Goal: Task Accomplishment & Management: Manage account settings

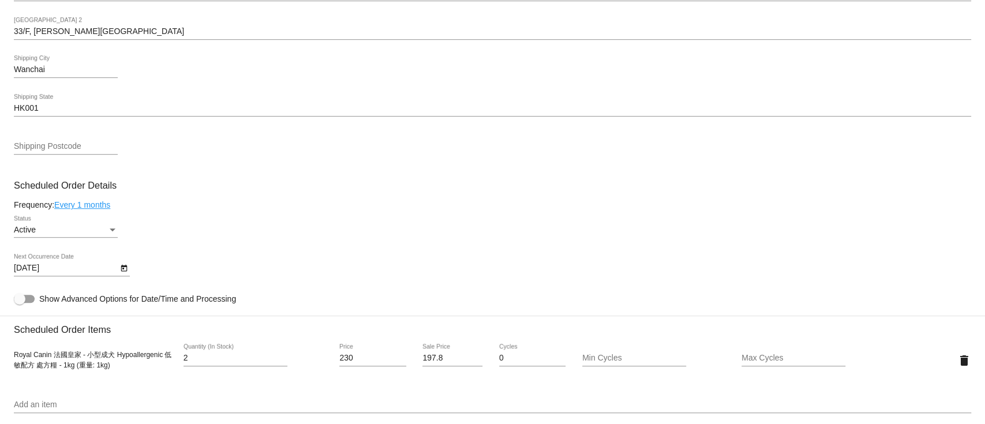
scroll to position [461, 0]
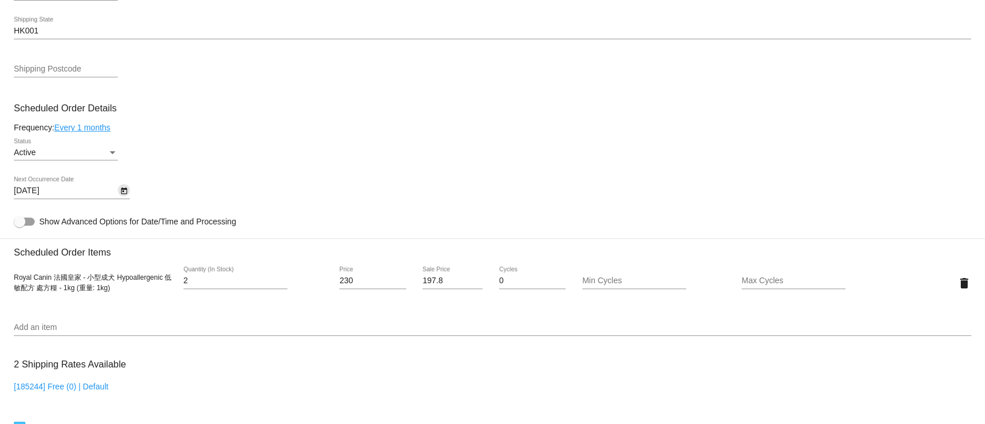
click at [126, 194] on icon "Open calendar" at bounding box center [124, 190] width 6 height 7
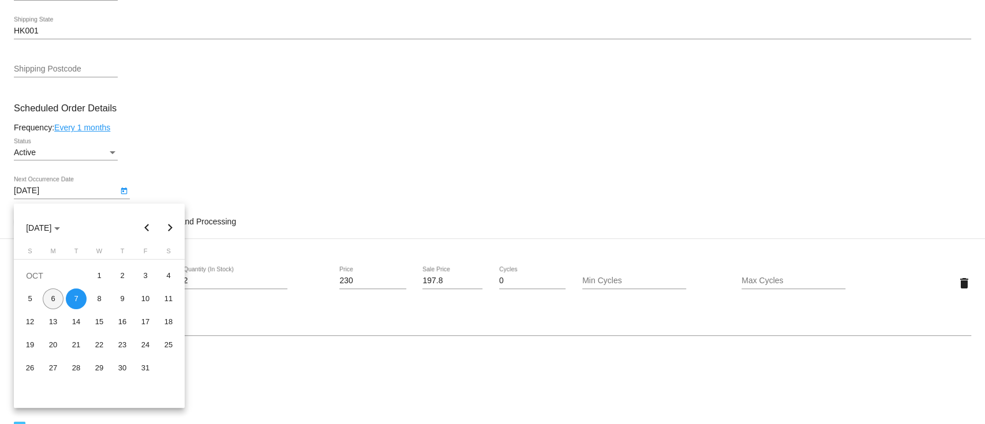
click at [54, 299] on div "6" at bounding box center [53, 298] width 21 height 21
type input "[DATE]"
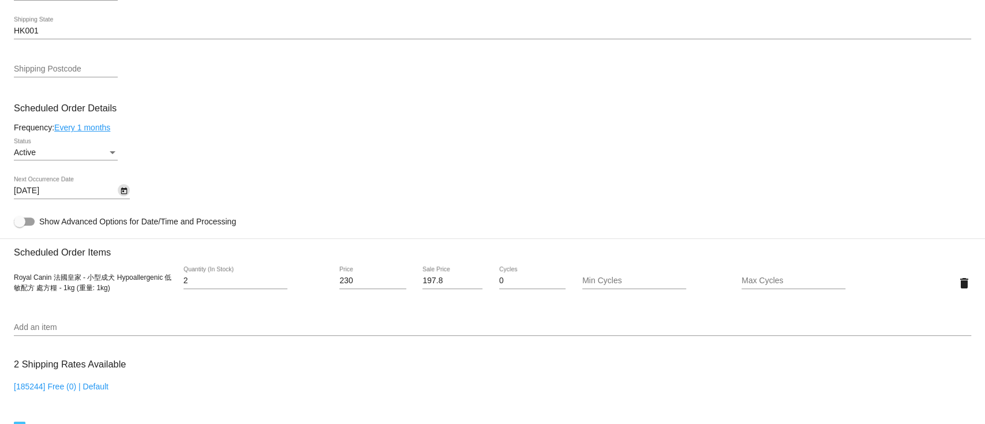
scroll to position [877, 0]
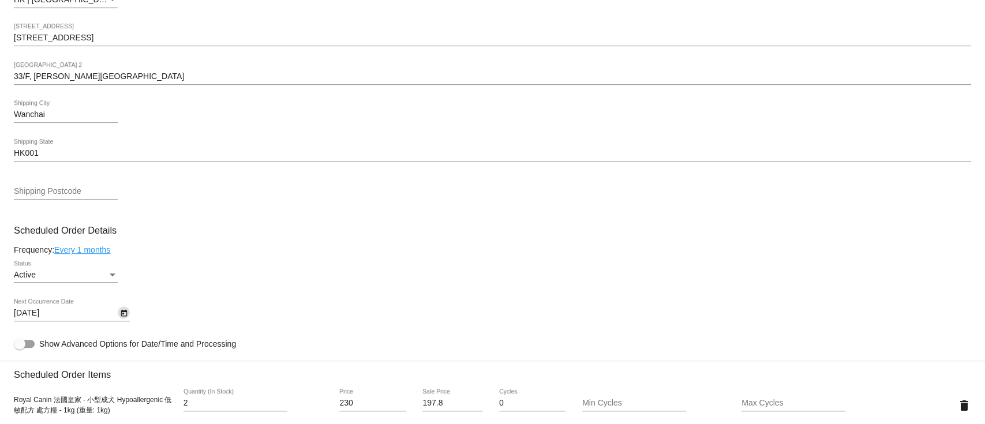
scroll to position [0, 0]
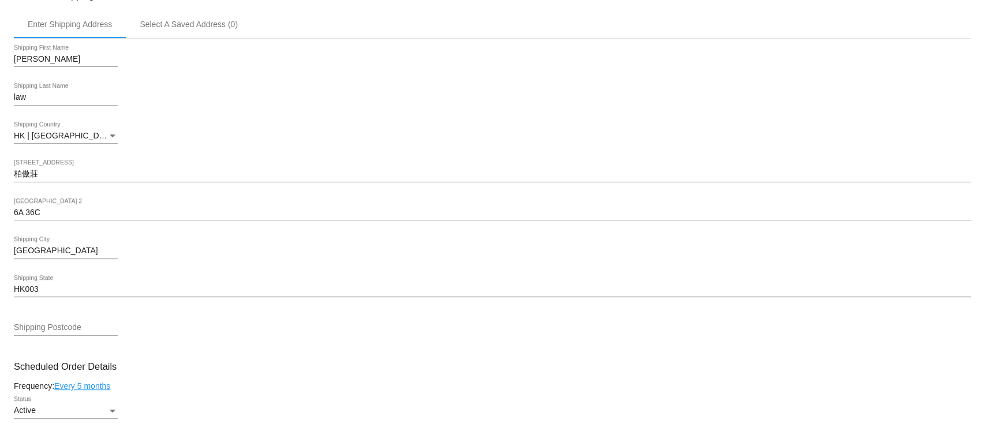
scroll to position [615, 0]
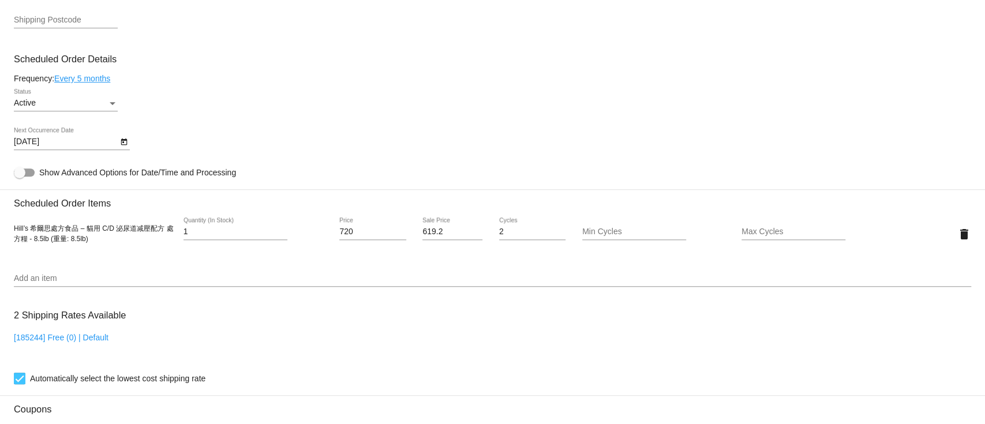
click at [121, 145] on icon "Open calendar" at bounding box center [124, 141] width 6 height 7
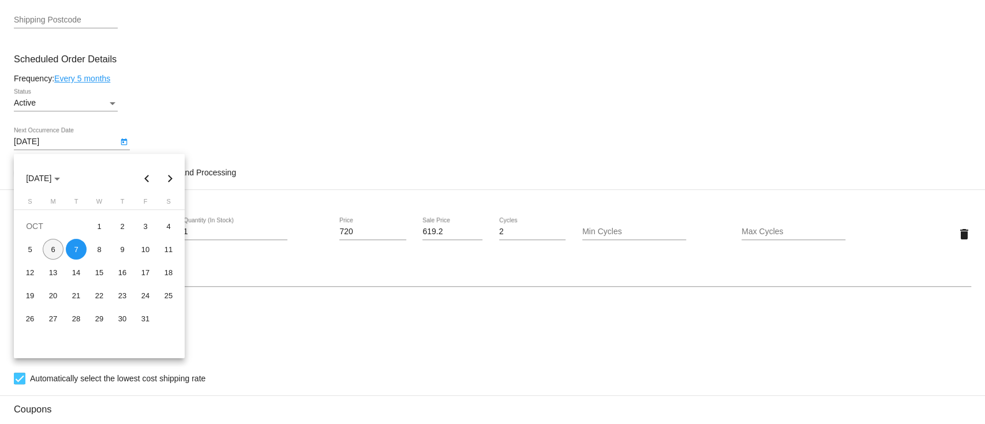
click at [48, 249] on div "6" at bounding box center [53, 249] width 21 height 21
type input "10/6/2025"
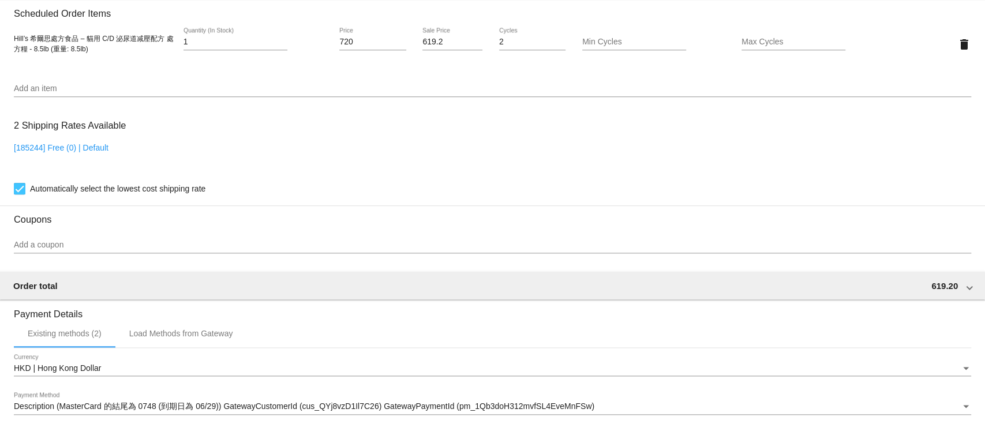
scroll to position [982, 0]
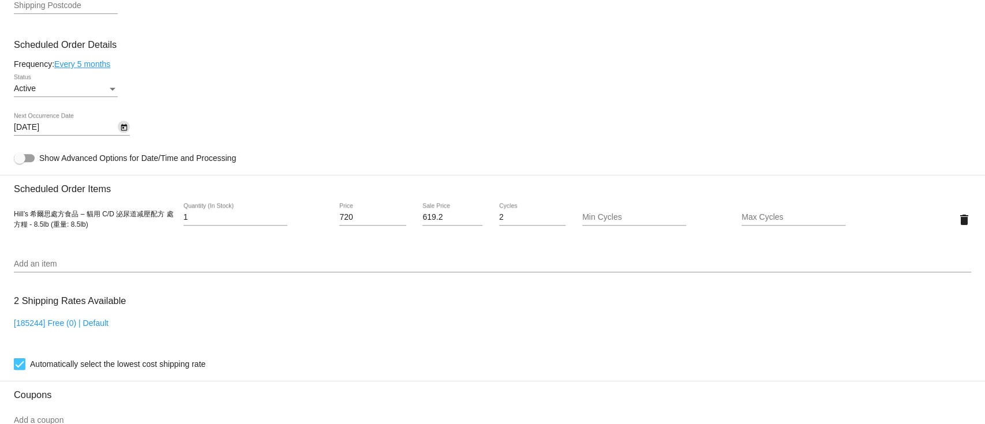
scroll to position [444, 0]
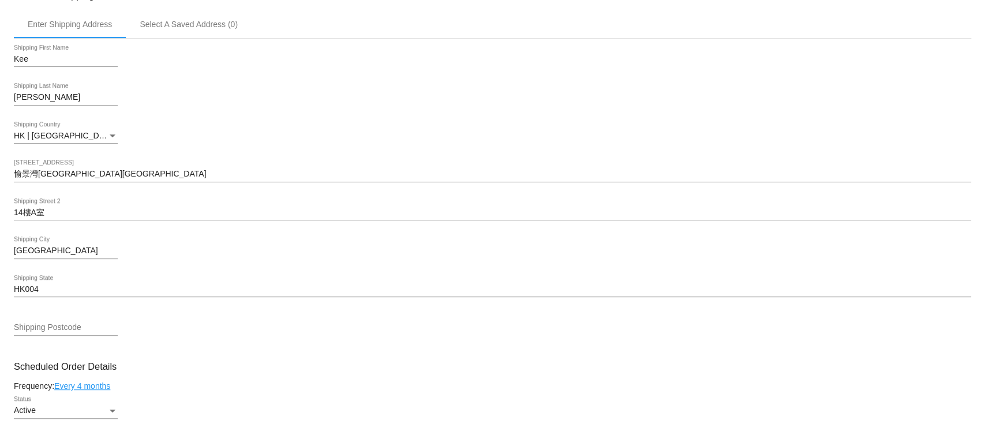
scroll to position [538, 0]
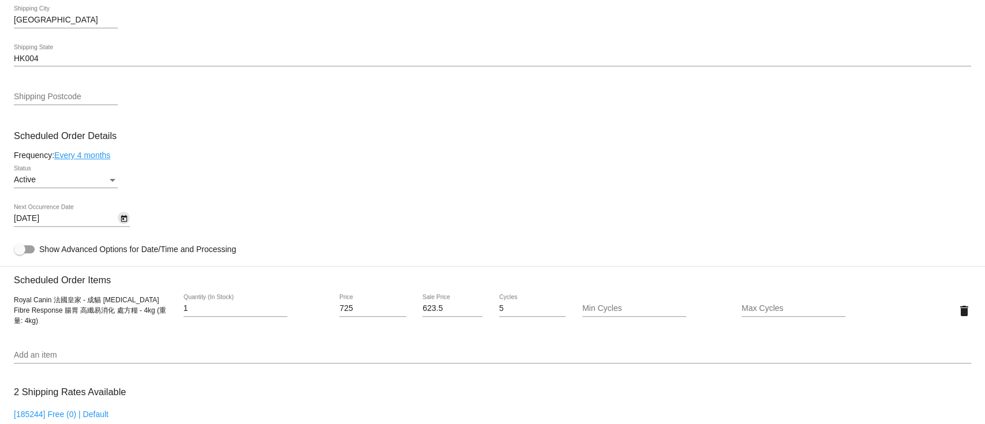
click at [128, 223] on button "Open calendar" at bounding box center [124, 218] width 12 height 12
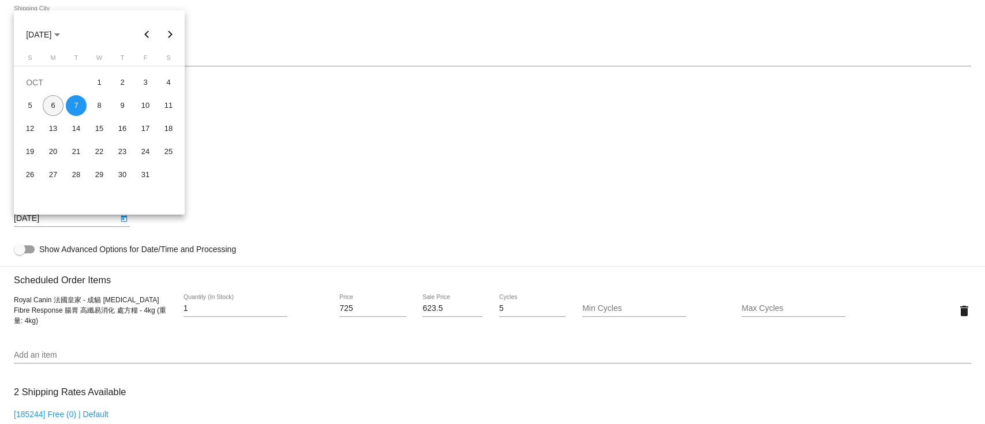
click at [47, 106] on div "6" at bounding box center [53, 105] width 21 height 21
type input "[DATE]"
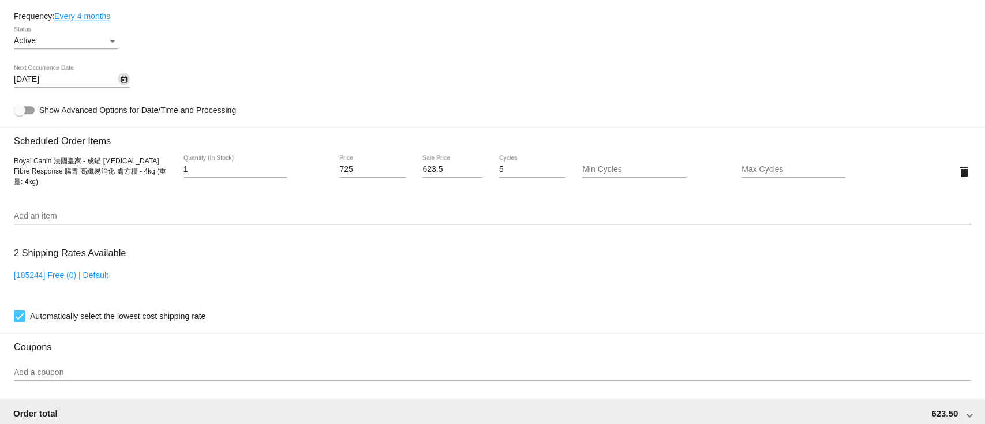
scroll to position [982, 0]
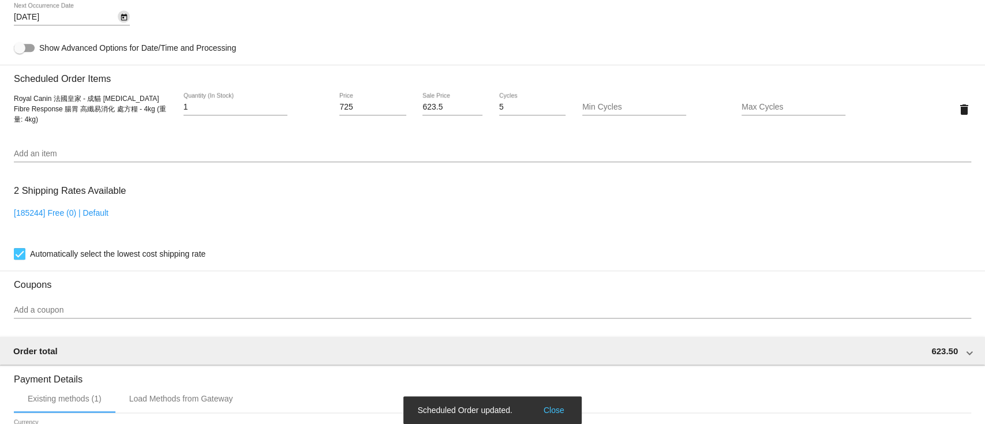
scroll to position [521, 0]
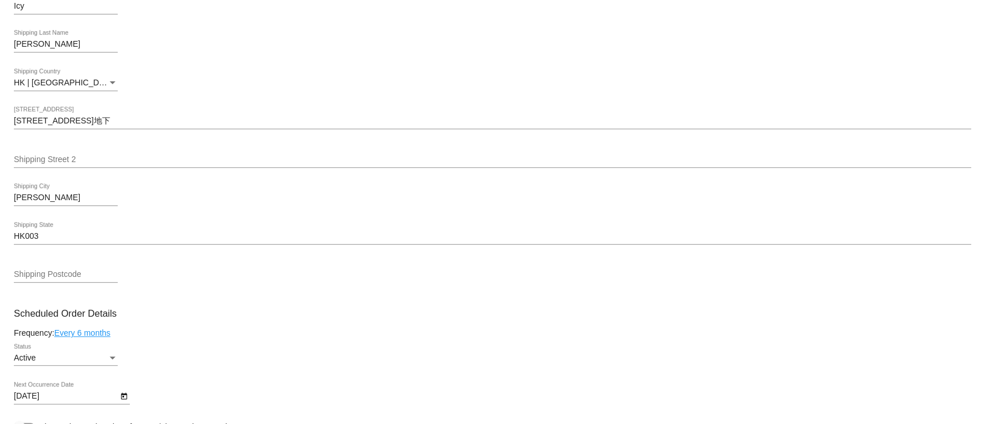
scroll to position [384, 0]
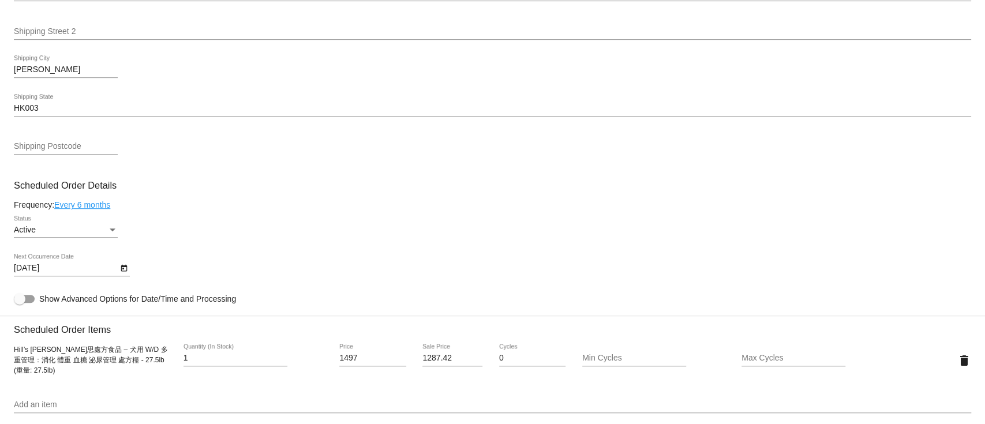
click at [120, 274] on icon "Open calendar" at bounding box center [124, 268] width 8 height 14
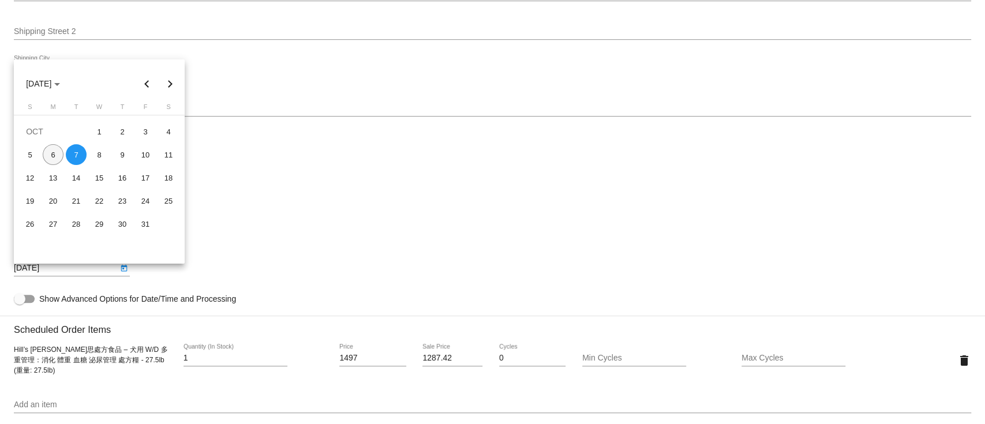
click at [43, 153] on div "6" at bounding box center [53, 154] width 21 height 21
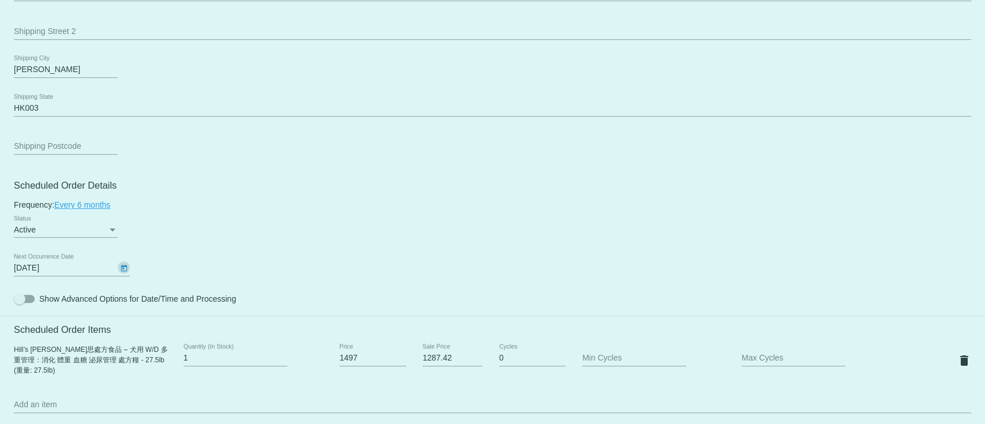
type input "[DATE]"
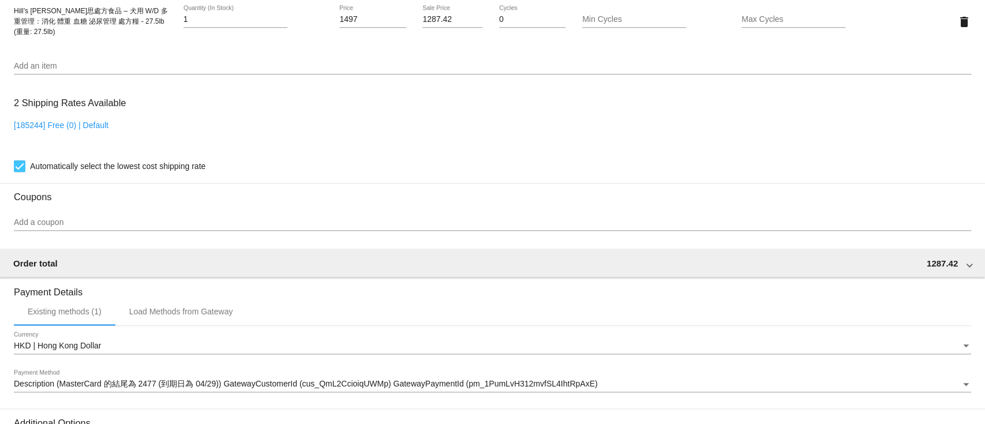
scroll to position [877, 0]
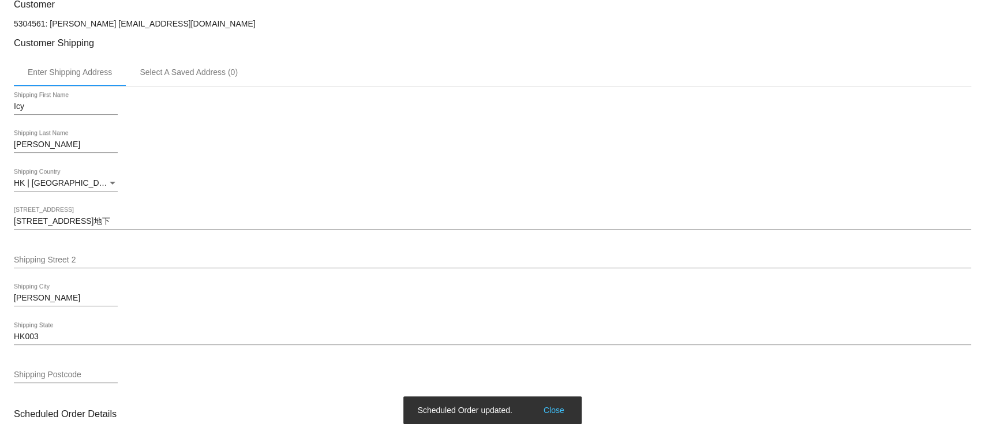
scroll to position [0, 0]
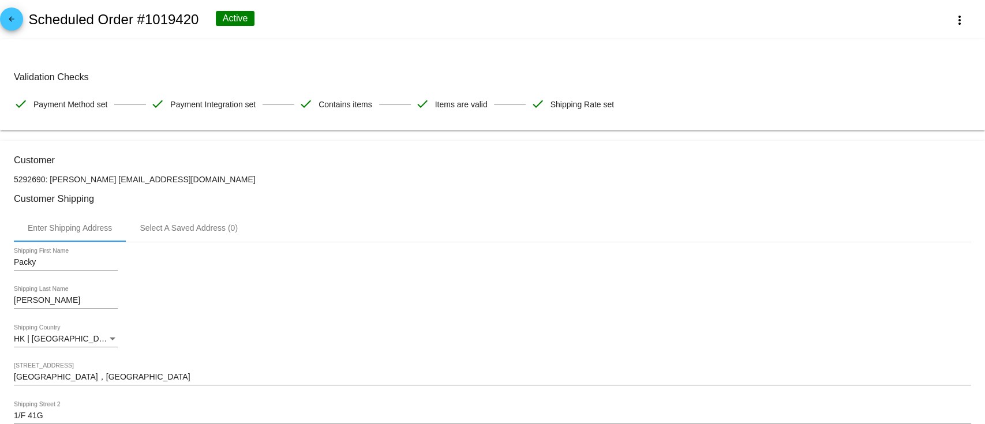
scroll to position [384, 0]
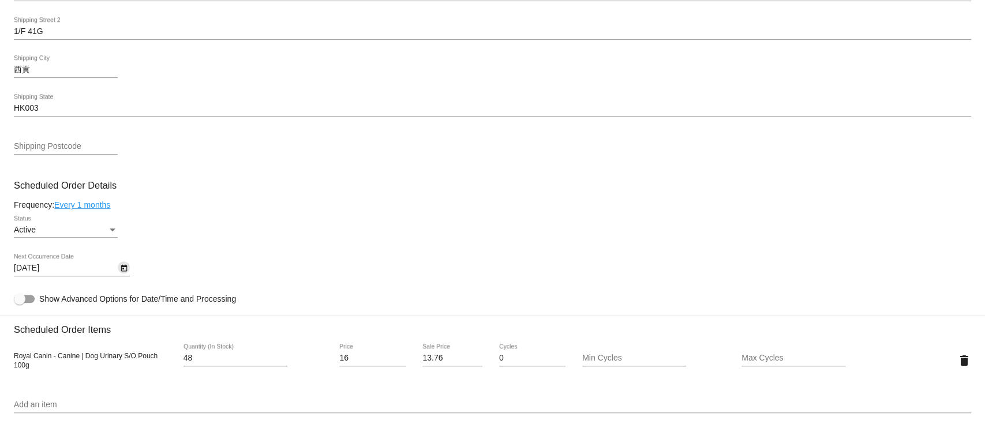
click at [120, 273] on icon "Open calendar" at bounding box center [124, 268] width 8 height 14
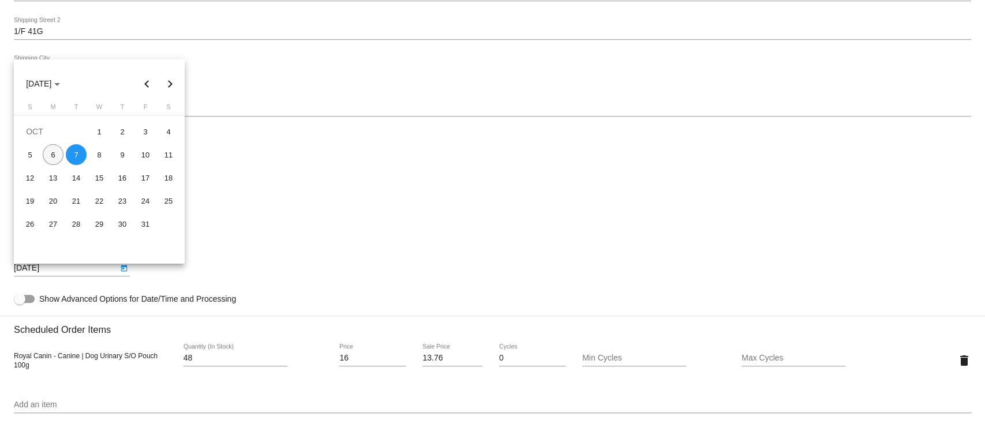
click at [53, 156] on div "6" at bounding box center [53, 154] width 21 height 21
type input "[DATE]"
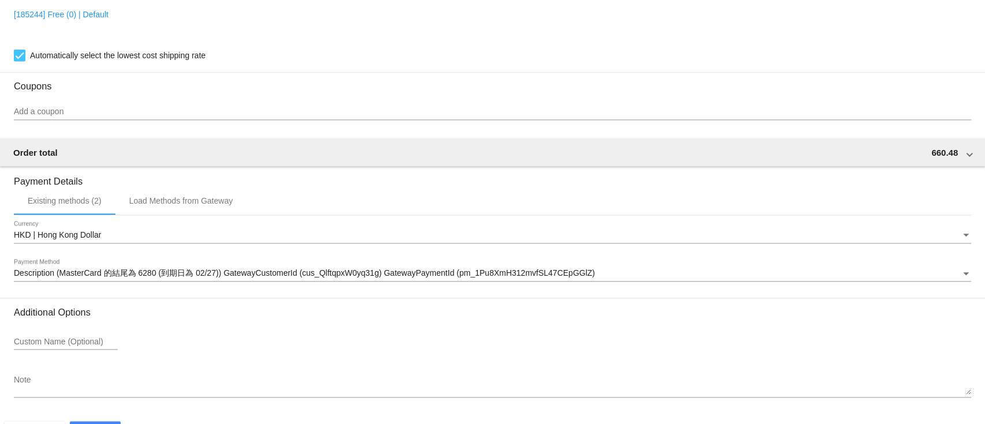
scroll to position [877, 0]
